Goal: Task Accomplishment & Management: Manage account settings

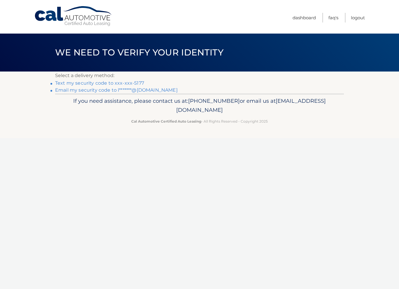
click at [111, 83] on link "Text my security code to xxx-xxx-5177" at bounding box center [99, 83] width 89 height 6
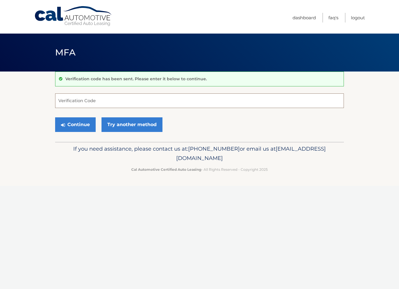
click at [111, 100] on input "Verification Code" at bounding box center [199, 100] width 289 height 15
type input "795140"
click at [55, 117] on button "Continue" at bounding box center [75, 124] width 41 height 15
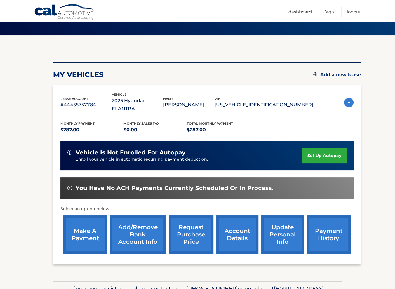
scroll to position [64, 0]
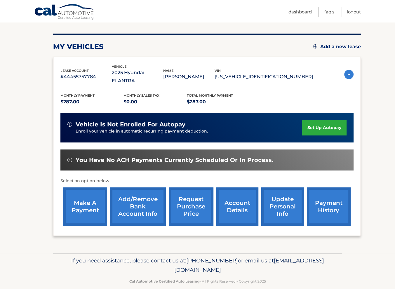
click at [234, 202] on link "account details" at bounding box center [237, 206] width 42 height 38
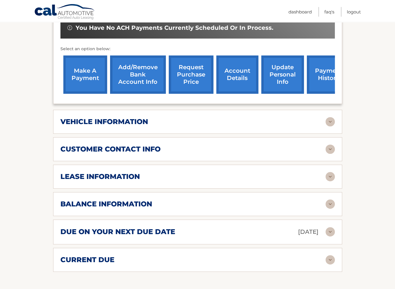
scroll to position [204, 0]
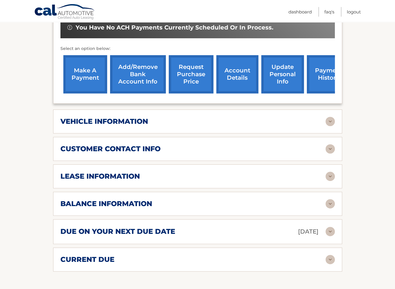
click at [157, 227] on h2 "due on your next due date" at bounding box center [117, 231] width 115 height 9
